Goal: Information Seeking & Learning: Find specific fact

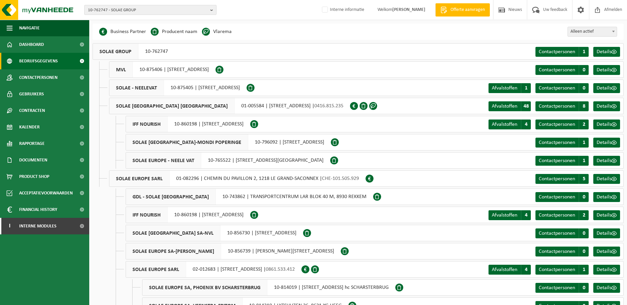
click at [120, 12] on span "10-762747 - SOLAE GROUP" at bounding box center [148, 10] width 120 height 10
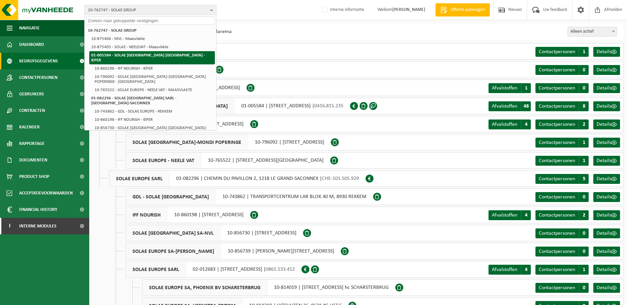
click at [127, 54] on strong "01-005584 - SOLAE [GEOGRAPHIC_DATA] [GEOGRAPHIC_DATA] - IEPER" at bounding box center [148, 57] width 114 height 9
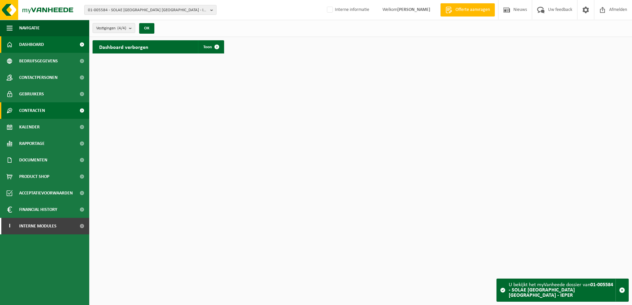
click at [54, 111] on link "Contracten" at bounding box center [44, 110] width 89 height 17
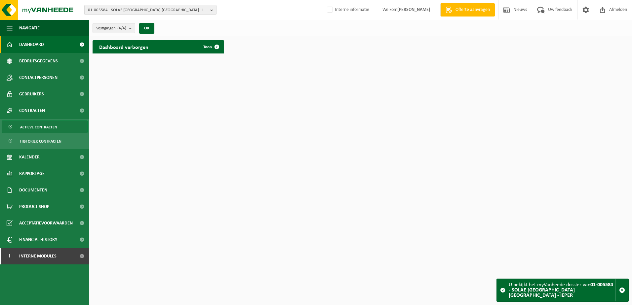
click at [43, 126] on span "Actieve contracten" at bounding box center [38, 127] width 37 height 13
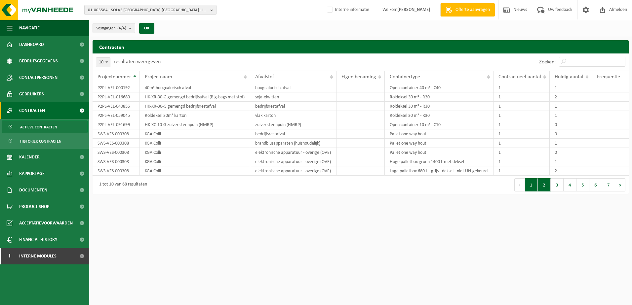
click at [543, 192] on button "2" at bounding box center [544, 185] width 13 height 13
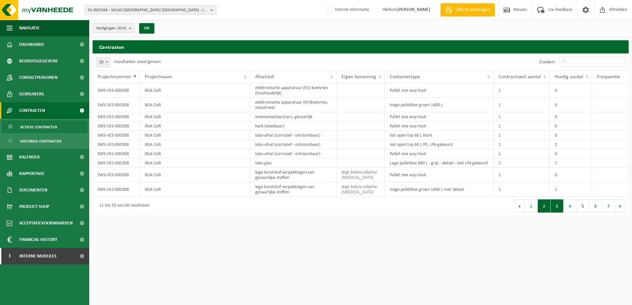
click at [555, 210] on button "3" at bounding box center [557, 206] width 13 height 13
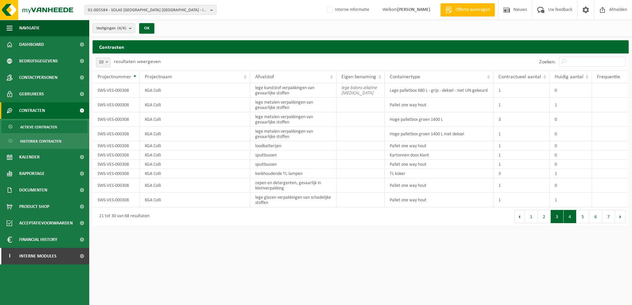
click at [572, 211] on button "4" at bounding box center [570, 216] width 13 height 13
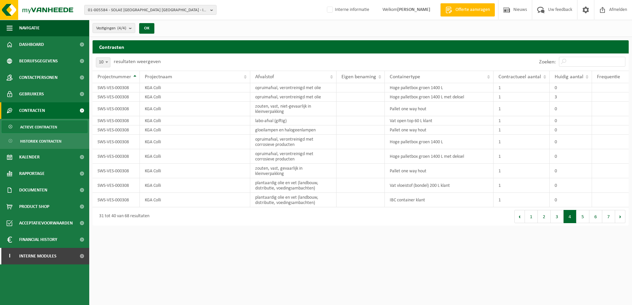
drag, startPoint x: 572, startPoint y: 212, endPoint x: 591, endPoint y: 214, distance: 19.0
click at [590, 214] on button "6" at bounding box center [595, 216] width 13 height 13
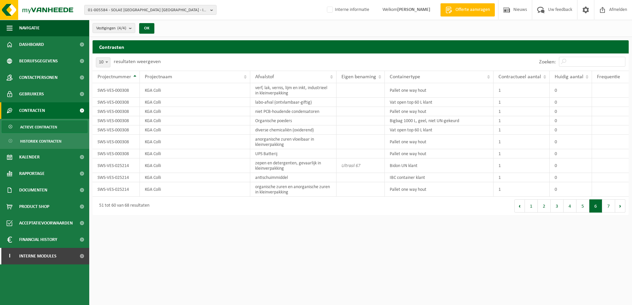
click at [609, 212] on button "7" at bounding box center [608, 206] width 13 height 13
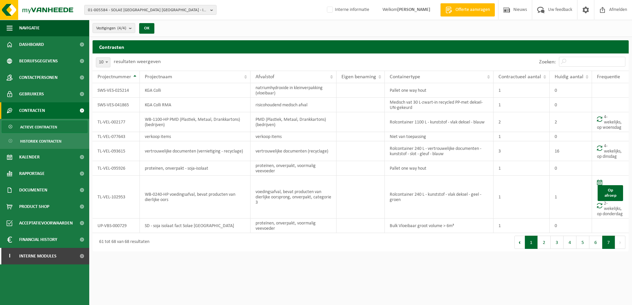
click at [538, 245] on button "1" at bounding box center [531, 242] width 13 height 13
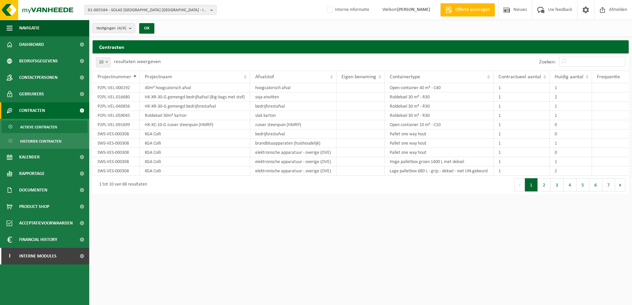
click at [126, 6] on span "01-005584 - SOLAE [GEOGRAPHIC_DATA] [GEOGRAPHIC_DATA] - IEPER" at bounding box center [148, 10] width 120 height 10
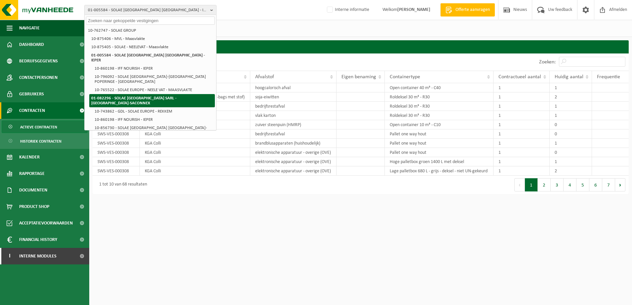
click at [139, 96] on strong "01-082296 - SOLAE [GEOGRAPHIC_DATA] SARL - [GEOGRAPHIC_DATA]-SACONNEX" at bounding box center [133, 100] width 85 height 9
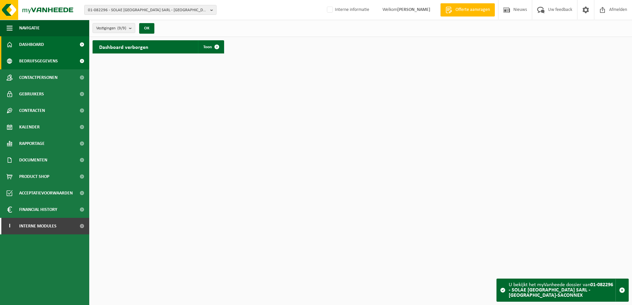
click at [36, 60] on span "Bedrijfsgegevens" at bounding box center [38, 61] width 39 height 17
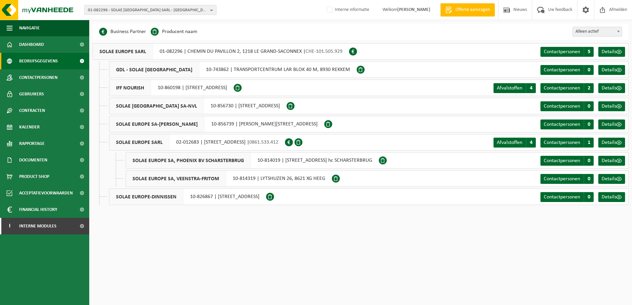
click at [166, 9] on span "01-082296 - SOLAE [GEOGRAPHIC_DATA] SARL - [GEOGRAPHIC_DATA]-SACONNEX" at bounding box center [148, 10] width 120 height 10
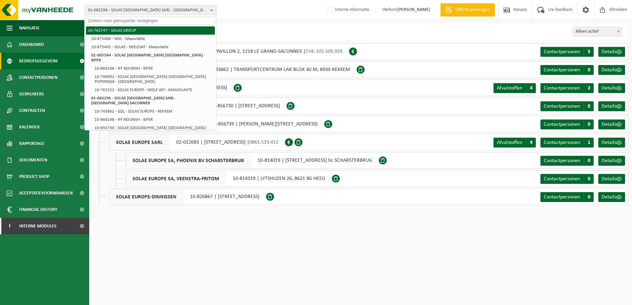
click at [122, 30] on li "10-762747 - SOLAE GROUP" at bounding box center [150, 30] width 129 height 8
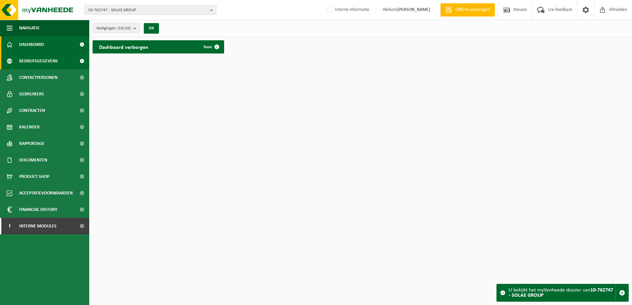
click at [25, 61] on span "Bedrijfsgegevens" at bounding box center [38, 61] width 39 height 17
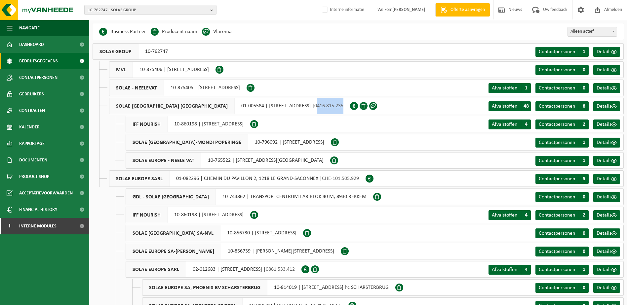
drag, startPoint x: 274, startPoint y: 106, endPoint x: 305, endPoint y: 107, distance: 30.8
click at [305, 107] on div "SOLAE [GEOGRAPHIC_DATA] [GEOGRAPHIC_DATA] 01-005584 | [STREET_ADDRESS] | 0416.8…" at bounding box center [229, 106] width 241 height 17
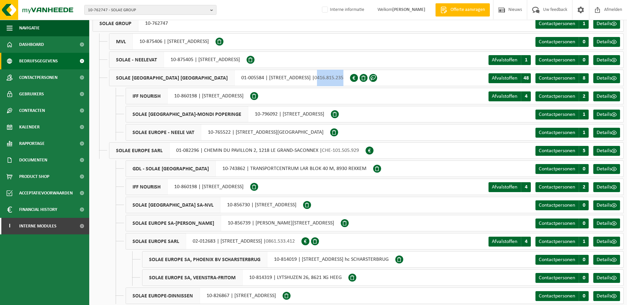
scroll to position [37, 0]
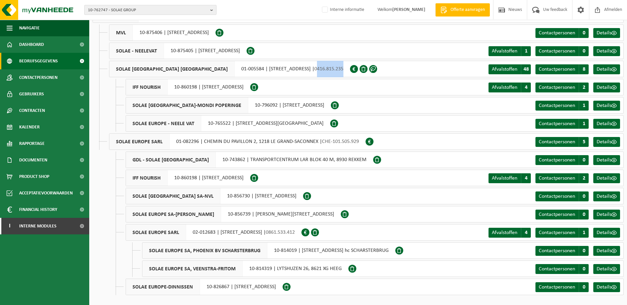
click at [129, 10] on span "10-762747 - SOLAE GROUP" at bounding box center [148, 10] width 120 height 10
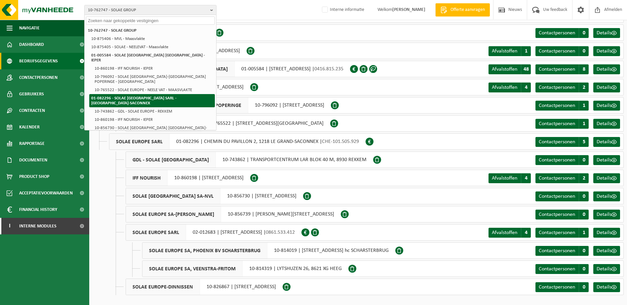
click at [149, 96] on strong "01-082296 - SOLAE [GEOGRAPHIC_DATA] SARL - [GEOGRAPHIC_DATA]-SACONNEX" at bounding box center [133, 100] width 85 height 9
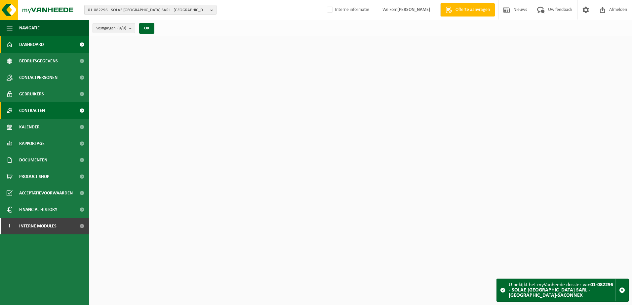
click at [34, 107] on span "Contracten" at bounding box center [32, 110] width 26 height 17
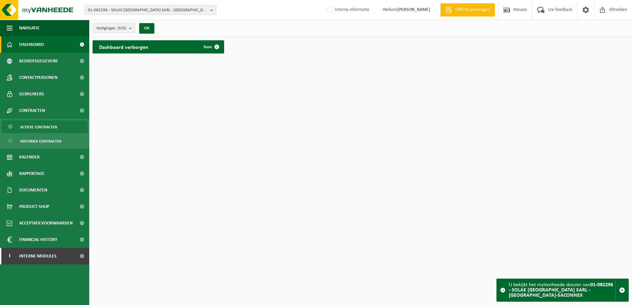
click at [31, 126] on span "Actieve contracten" at bounding box center [38, 127] width 37 height 13
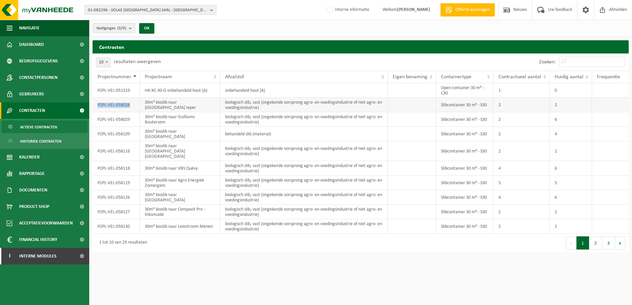
drag, startPoint x: 97, startPoint y: 106, endPoint x: 131, endPoint y: 105, distance: 33.7
click at [131, 105] on td "P2PL-VEL-058028" at bounding box center [116, 105] width 47 height 15
copy td "P2PL-VEL-058028"
